Goal: Information Seeking & Learning: Find specific fact

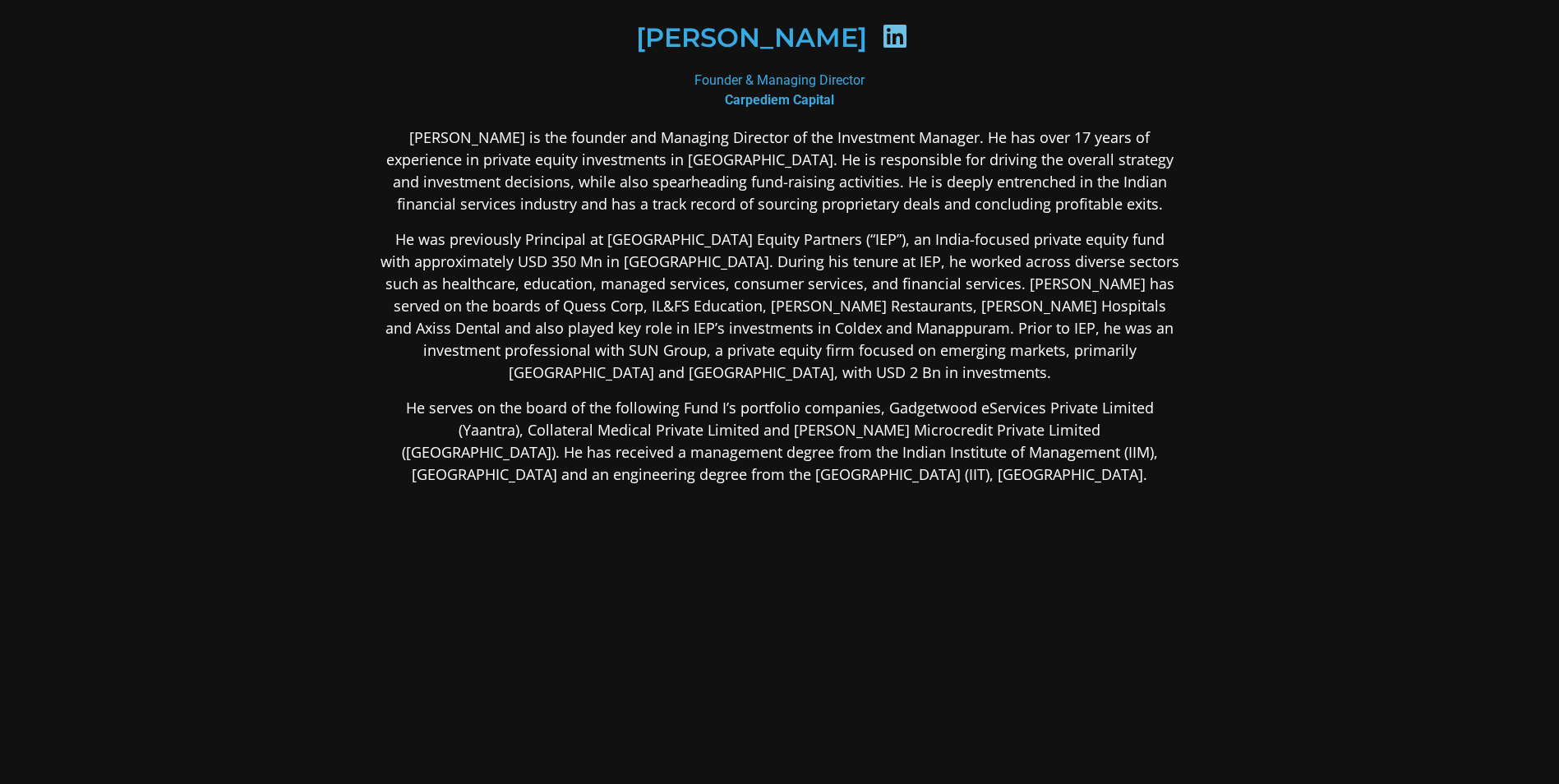
scroll to position [77, 0]
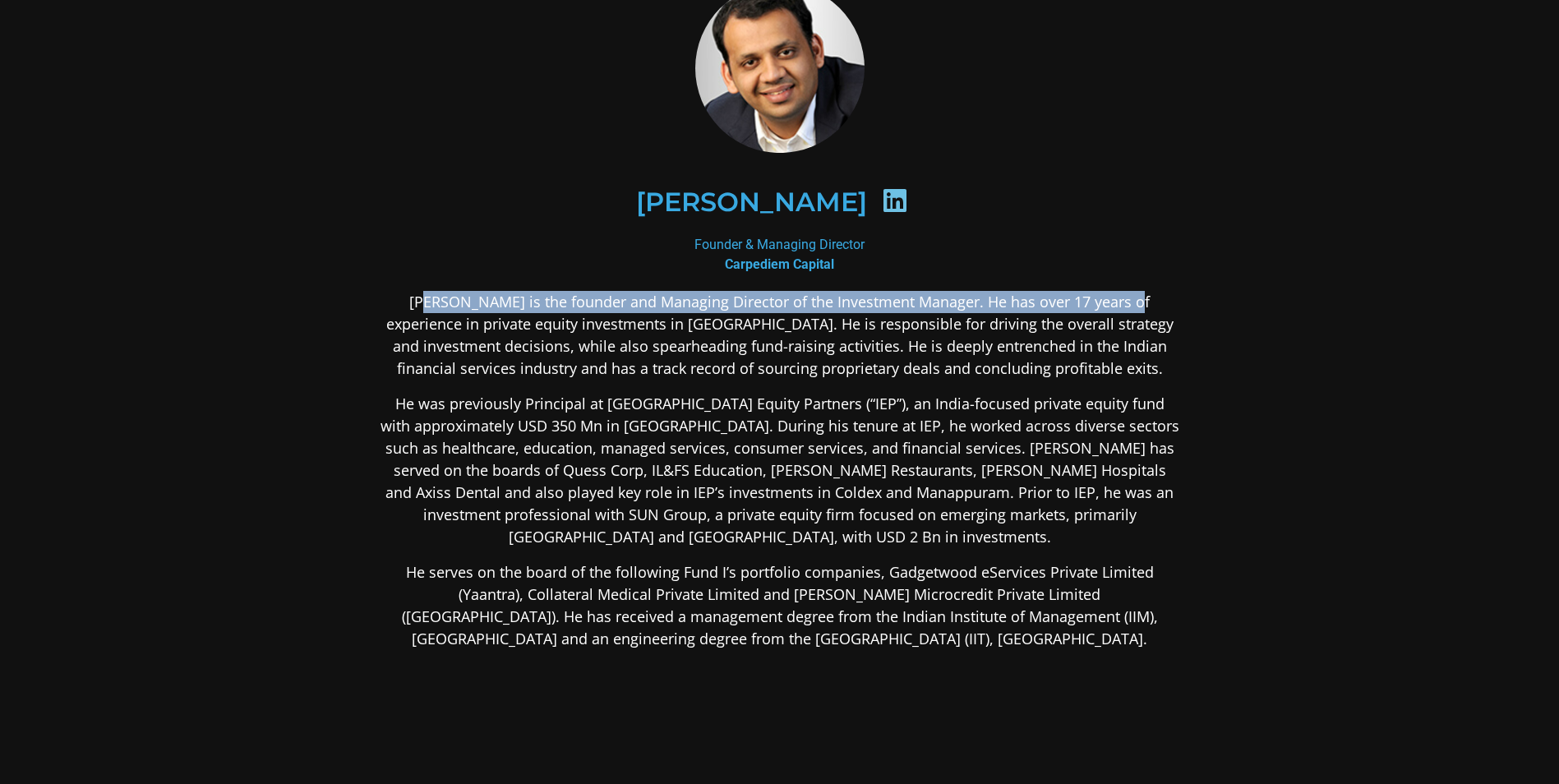
drag, startPoint x: 418, startPoint y: 296, endPoint x: 1129, endPoint y: 309, distance: 711.1
click at [1129, 309] on p "[PERSON_NAME] is the founder and Managing Director of the Investment Manager. H…" at bounding box center [780, 336] width 799 height 89
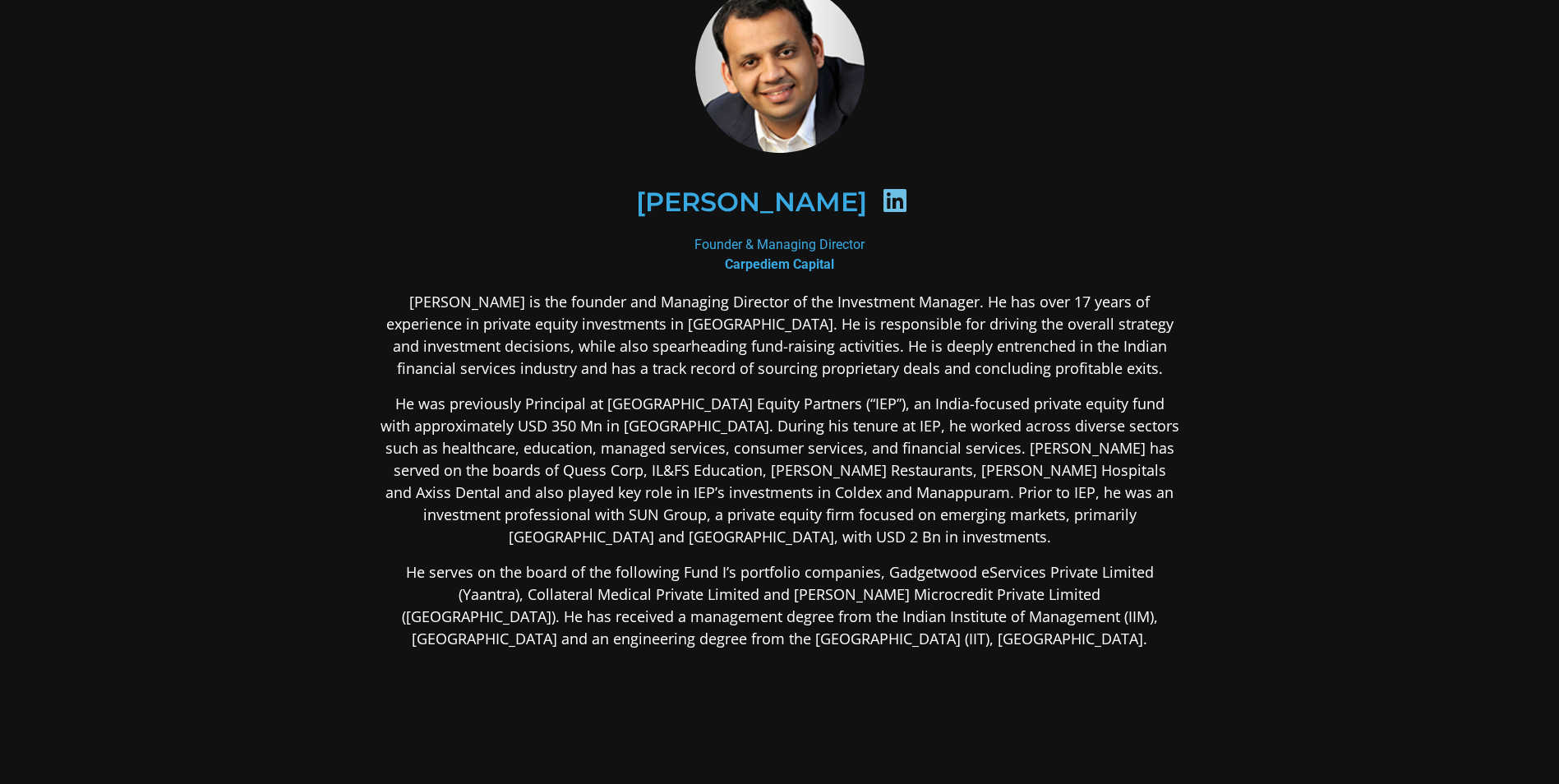
click at [1215, 595] on div "[PERSON_NAME] Founder & Managing Director Carpediem Capital [PERSON_NAME] is th…" at bounding box center [779, 446] width 887 height 1015
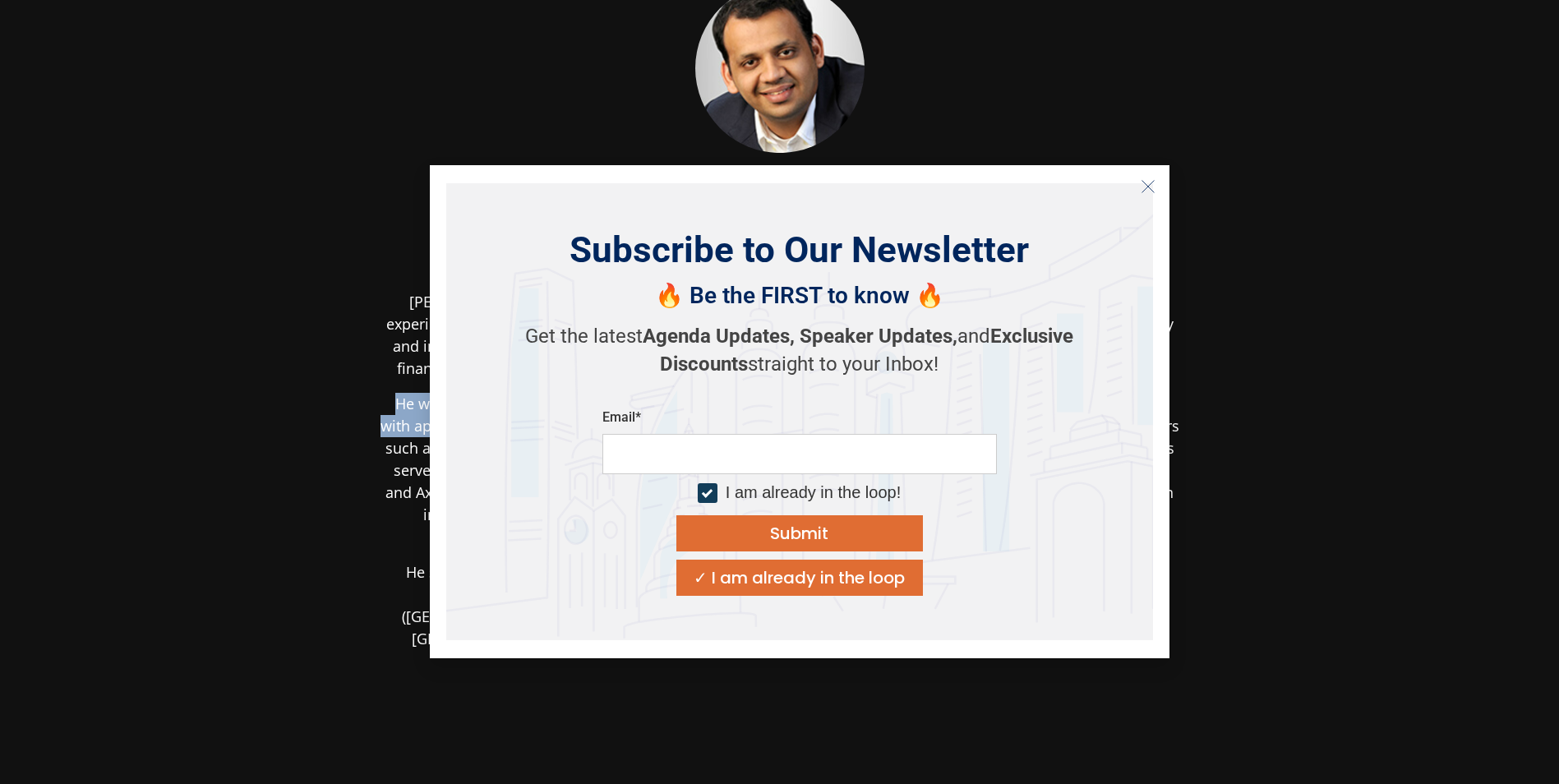
drag, startPoint x: 403, startPoint y: 400, endPoint x: 437, endPoint y: 433, distance: 47.4
click at [437, 433] on body "[PERSON_NAME] Founder & Managing Director Carpediem Capital [PERSON_NAME] is th…" at bounding box center [779, 447] width 1559 height 1048
drag, startPoint x: 437, startPoint y: 433, endPoint x: 182, endPoint y: 283, distance: 295.8
click at [253, 375] on section "[PERSON_NAME] Founder & Managing Director Carpediem Capital [PERSON_NAME] is th…" at bounding box center [779, 447] width 1559 height 1047
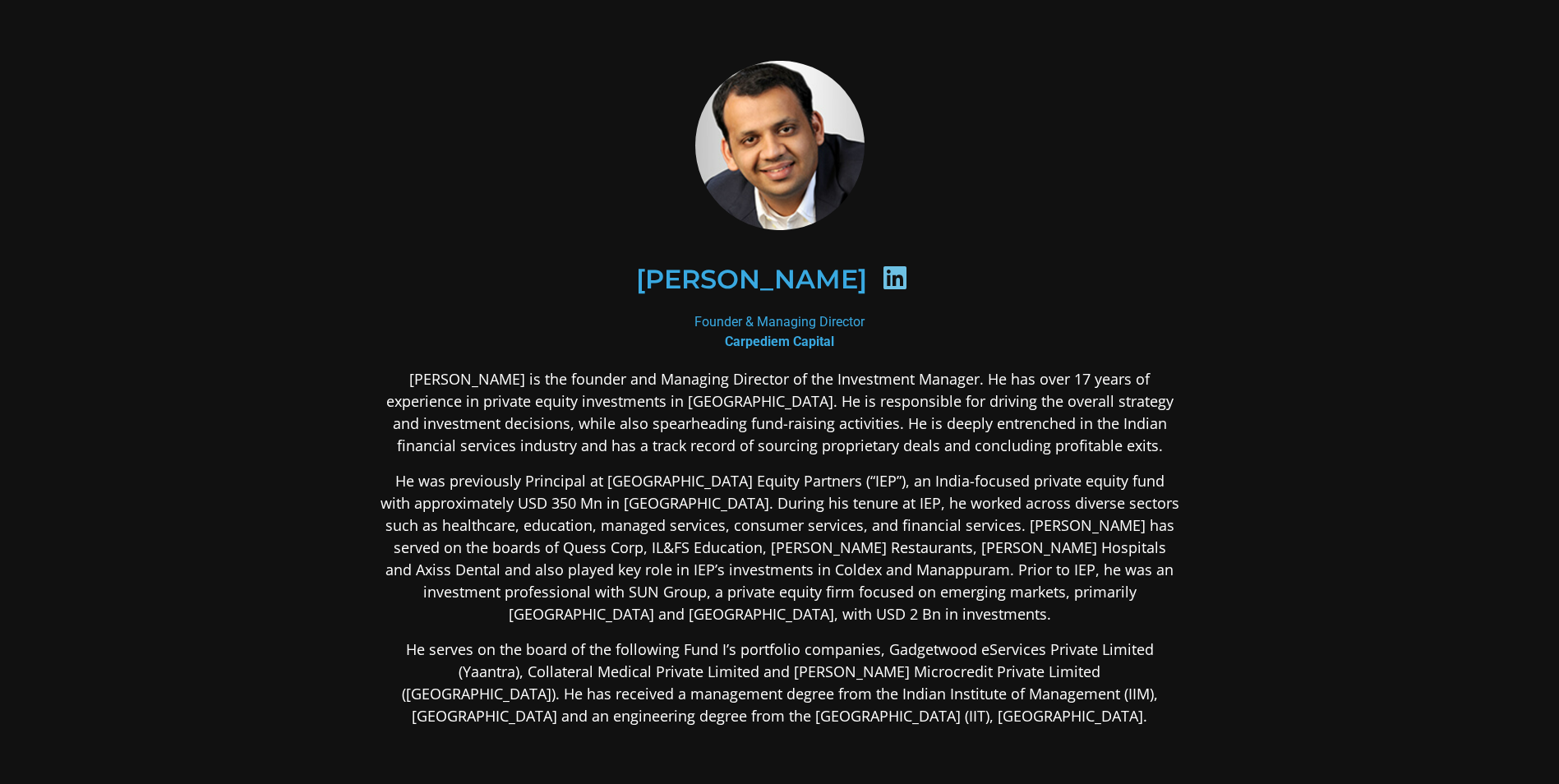
drag, startPoint x: 893, startPoint y: 284, endPoint x: 901, endPoint y: 281, distance: 8.5
click at [894, 284] on div at bounding box center [894, 281] width 55 height 32
click at [908, 277] on icon at bounding box center [894, 278] width 26 height 26
click at [738, 331] on div "Founder & Managing Director Carpediem Capital" at bounding box center [780, 331] width 799 height 39
click at [739, 356] on div "[PERSON_NAME]" at bounding box center [780, 280] width 799 height 164
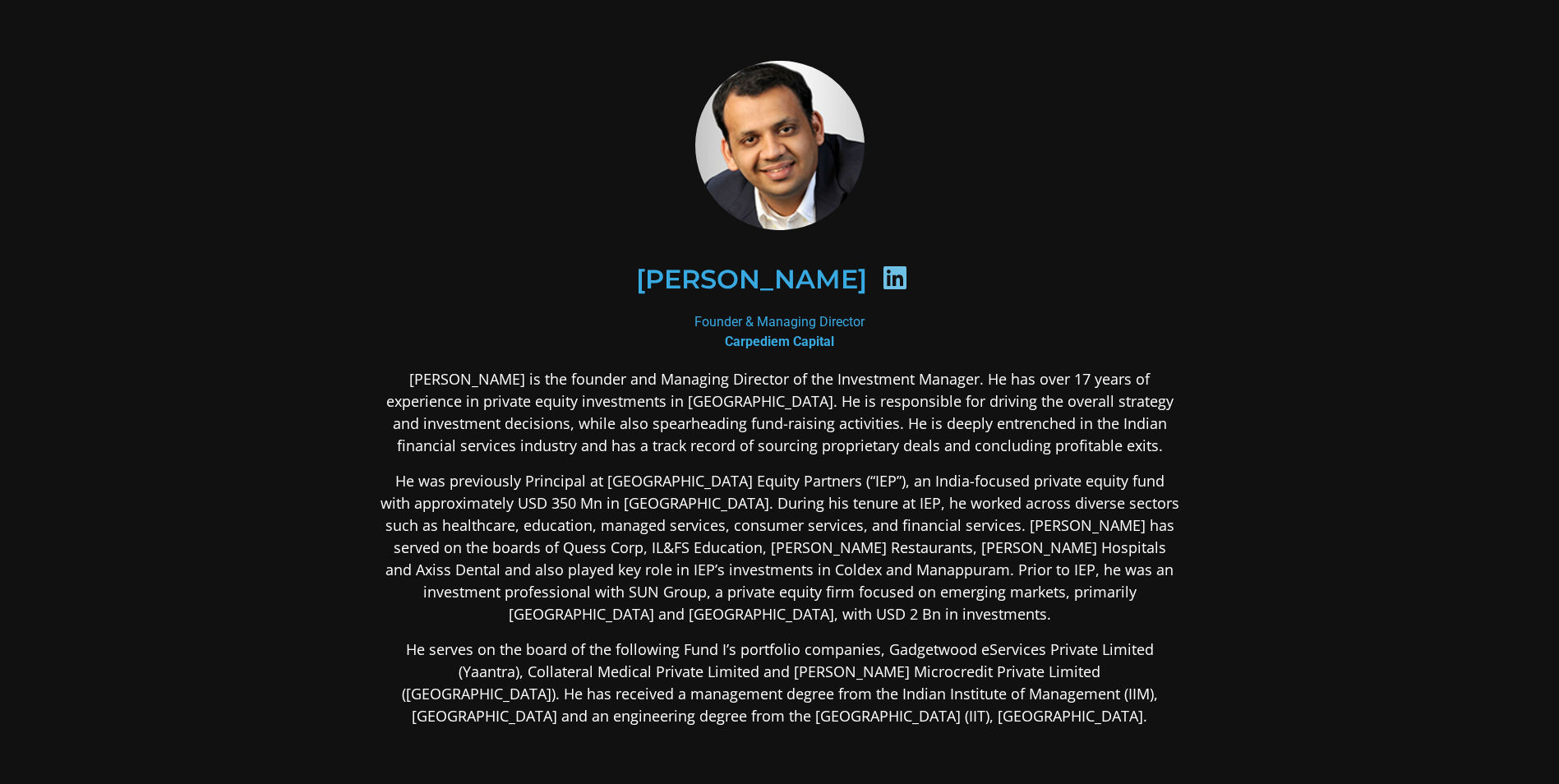
click at [691, 290] on h2 "[PERSON_NAME]" at bounding box center [751, 280] width 231 height 26
drag, startPoint x: 748, startPoint y: 325, endPoint x: 817, endPoint y: 330, distance: 69.2
click at [817, 330] on div "Founder & Managing Director Carpediem Capital" at bounding box center [780, 331] width 799 height 39
drag, startPoint x: 817, startPoint y: 330, endPoint x: 832, endPoint y: 344, distance: 20.5
click at [832, 344] on b "Carpediem Capital" at bounding box center [779, 342] width 109 height 16
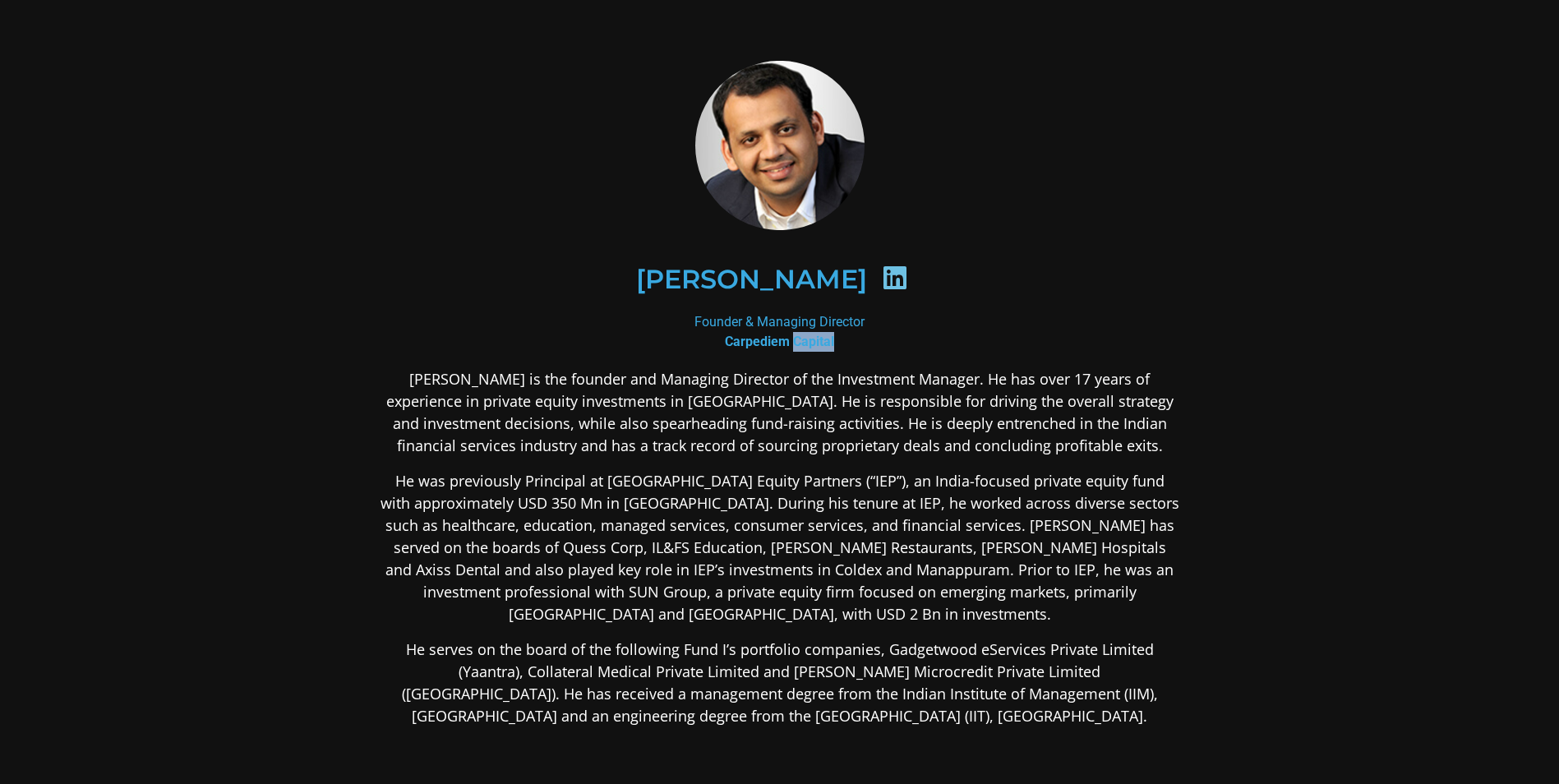
click at [832, 344] on b "Carpediem Capital" at bounding box center [779, 342] width 109 height 16
copy div "Carpediem Capital"
